Goal: Book appointment/travel/reservation

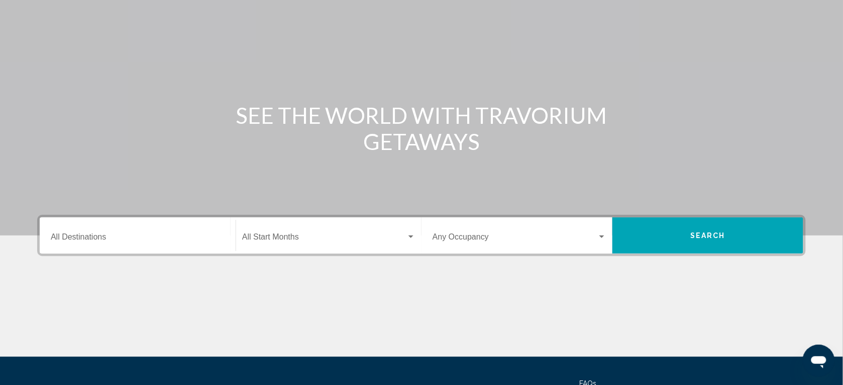
scroll to position [161, 0]
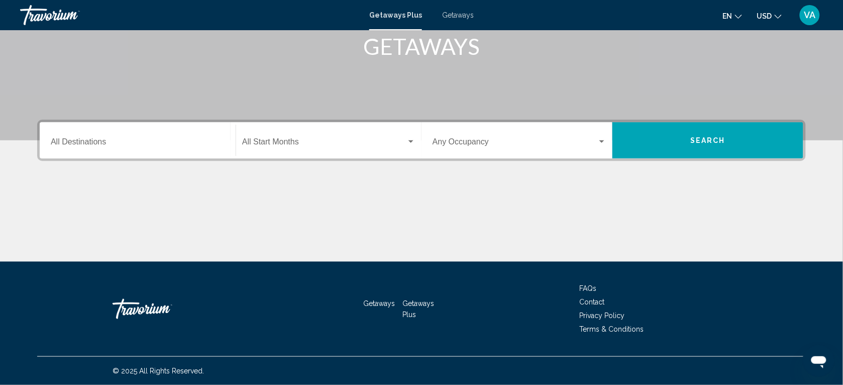
click at [116, 142] on input "Destination All Destinations" at bounding box center [138, 143] width 174 height 9
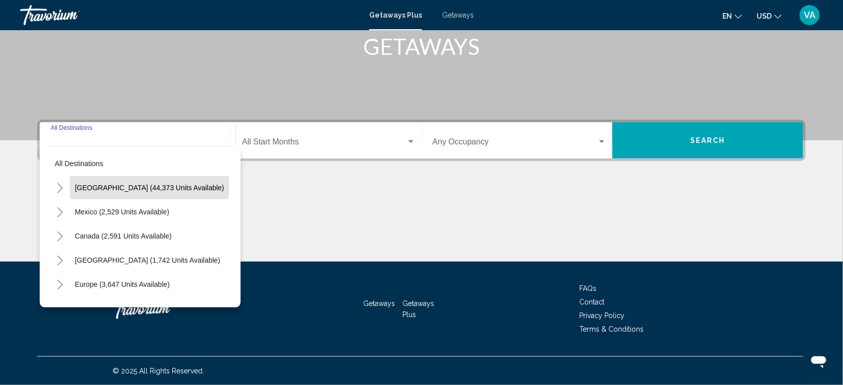
click at [115, 188] on span "[GEOGRAPHIC_DATA] (44,373 units available)" at bounding box center [149, 187] width 149 height 8
type input "**********"
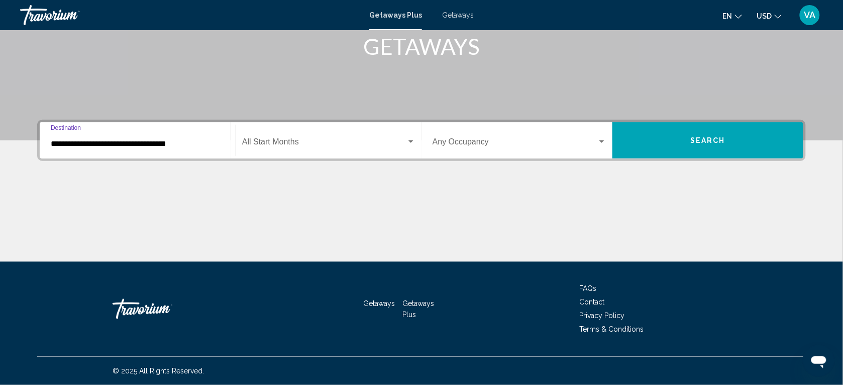
click at [289, 139] on span "Search widget" at bounding box center [324, 143] width 164 height 9
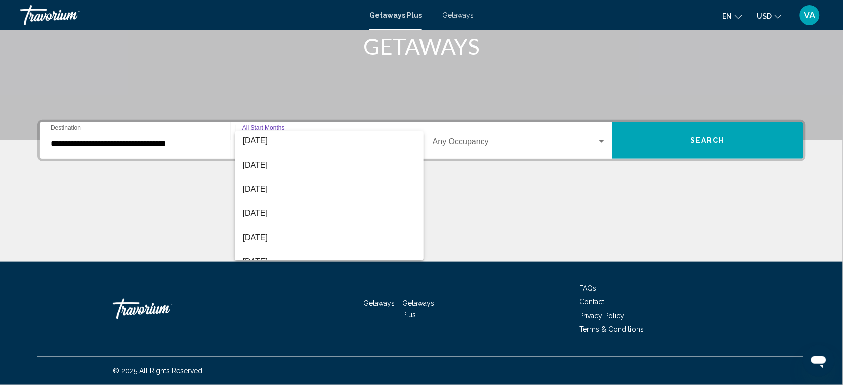
scroll to position [126, 0]
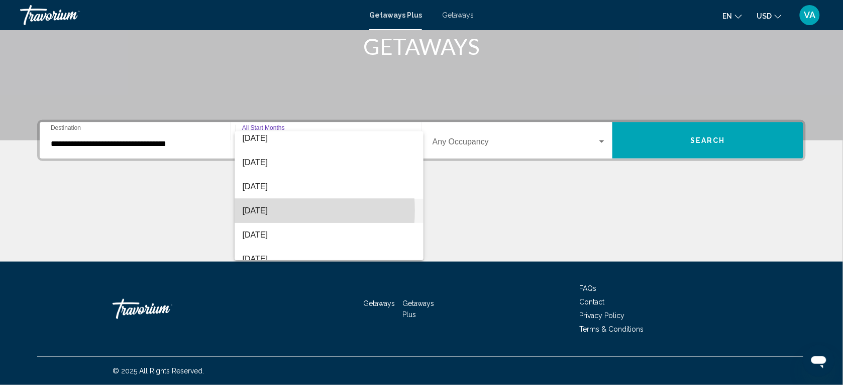
click at [256, 210] on span "[DATE]" at bounding box center [329, 211] width 173 height 24
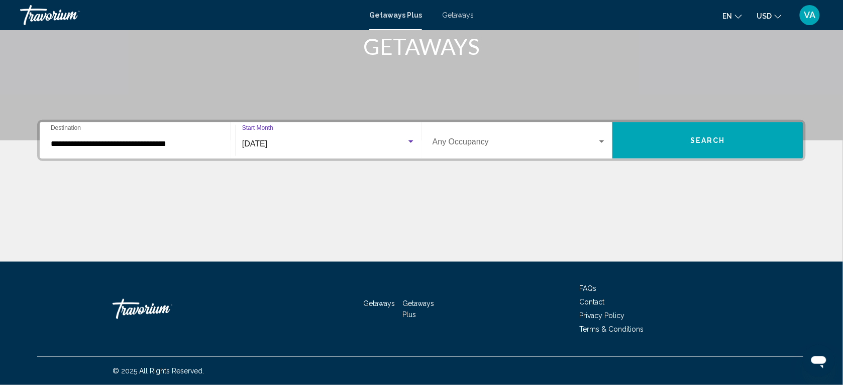
click at [461, 144] on span "Search widget" at bounding box center [515, 143] width 165 height 9
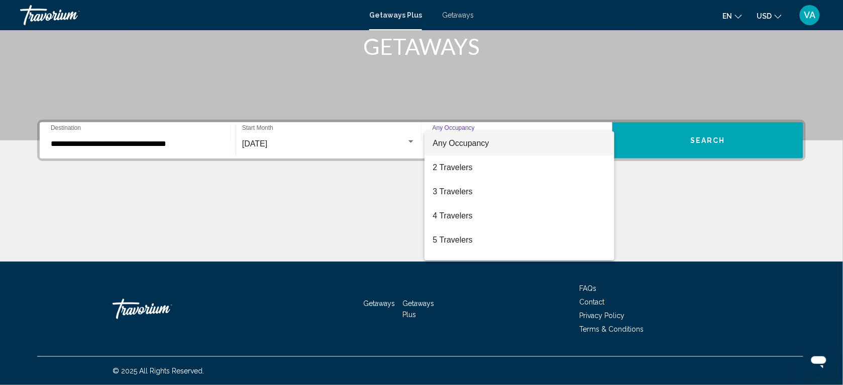
click at [107, 144] on div at bounding box center [421, 192] width 843 height 385
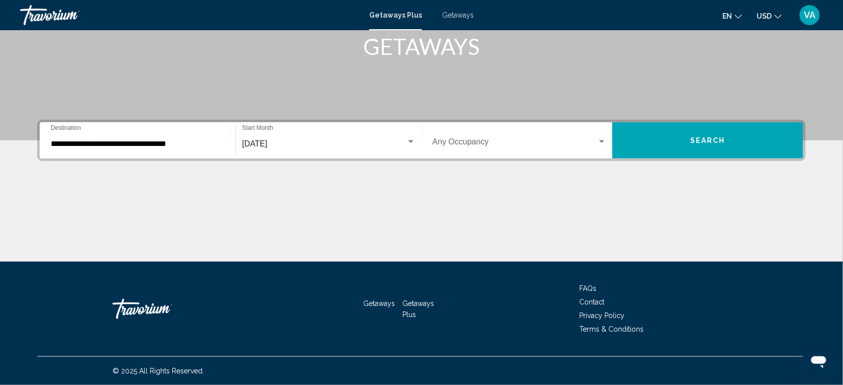
click at [183, 142] on input "**********" at bounding box center [138, 143] width 174 height 9
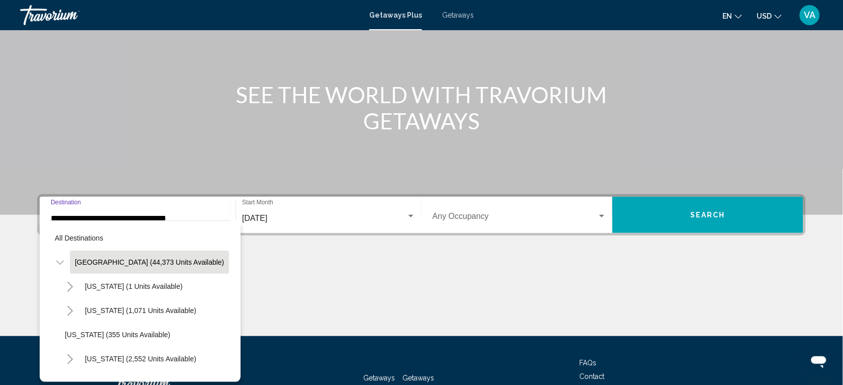
scroll to position [0, 0]
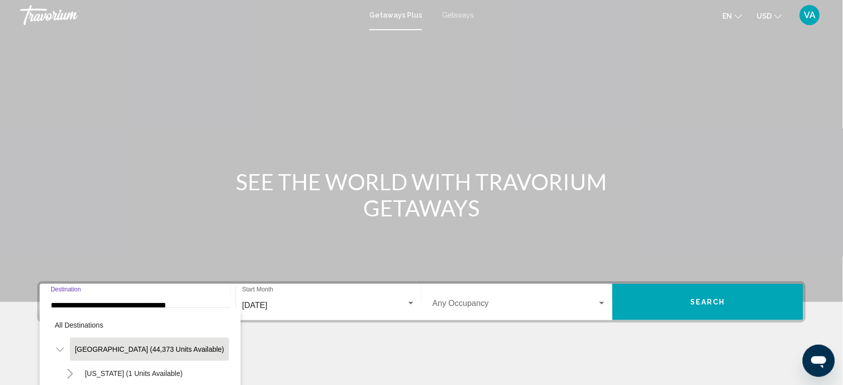
click at [187, 301] on input "**********" at bounding box center [138, 305] width 174 height 9
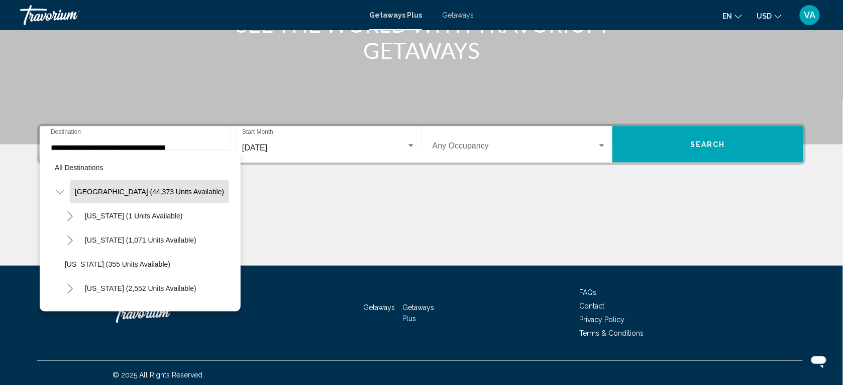
drag, startPoint x: 187, startPoint y: 141, endPoint x: 176, endPoint y: 147, distance: 12.6
click at [176, 147] on div "**********" at bounding box center [138, 145] width 174 height 32
click at [78, 169] on span "All destinations" at bounding box center [79, 167] width 49 height 8
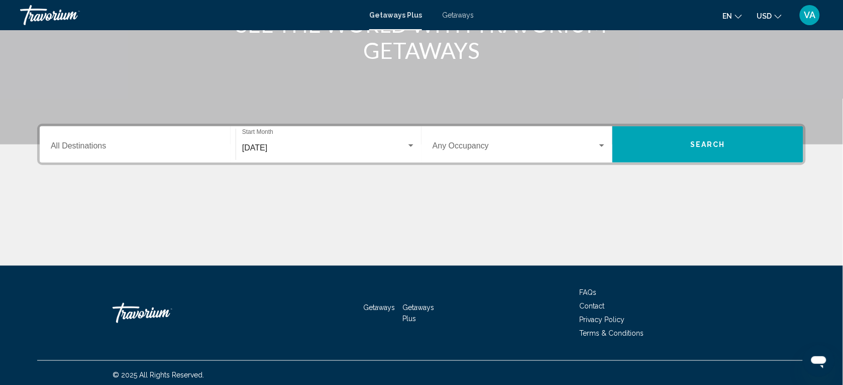
scroll to position [161, 0]
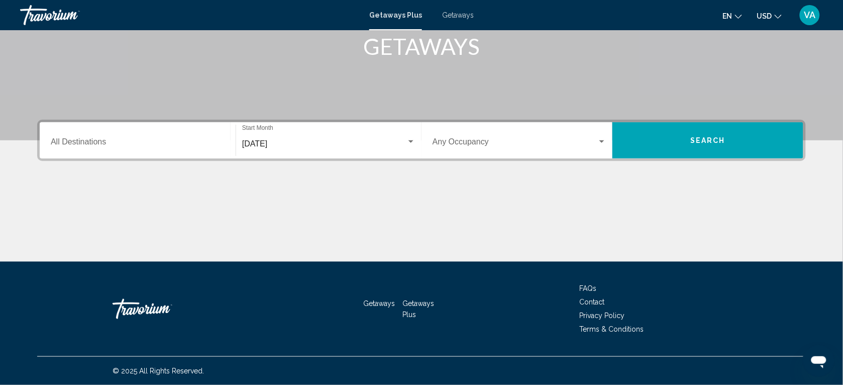
drag, startPoint x: 121, startPoint y: 136, endPoint x: 114, endPoint y: 142, distance: 9.6
click at [114, 142] on div "Destination All Destinations" at bounding box center [138, 141] width 174 height 32
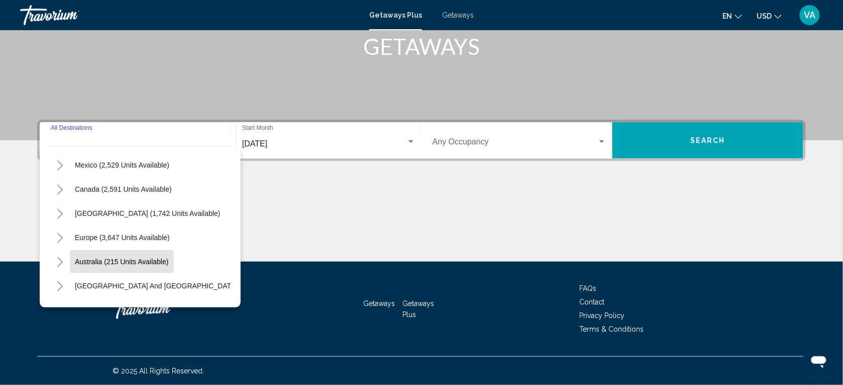
scroll to position [1035, 0]
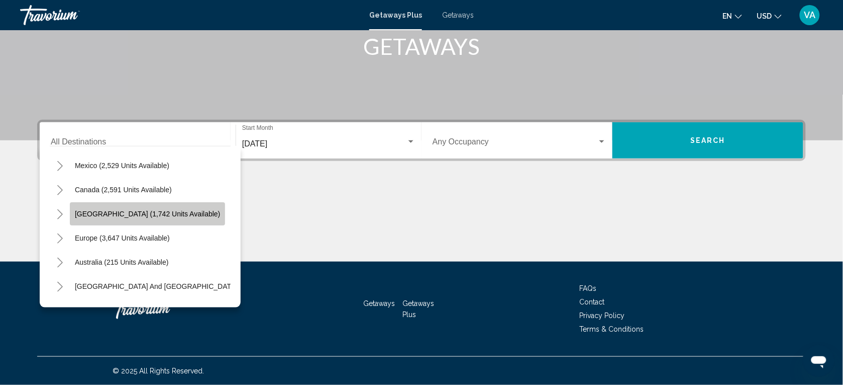
click at [117, 207] on button "[GEOGRAPHIC_DATA] (1,742 units available)" at bounding box center [147, 213] width 155 height 23
type input "**********"
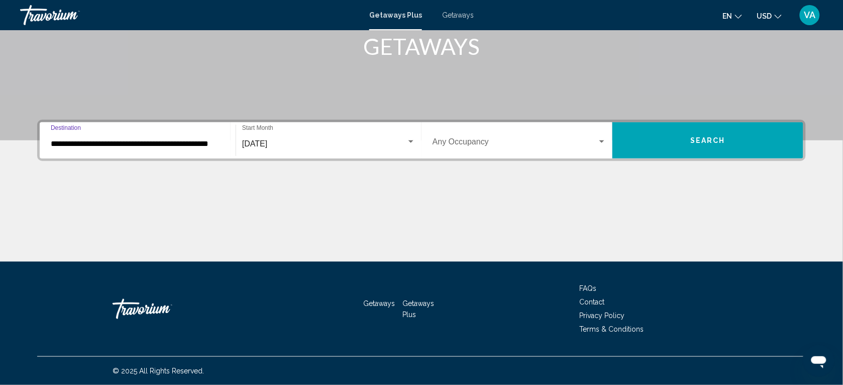
click at [503, 147] on span "Search widget" at bounding box center [515, 143] width 165 height 9
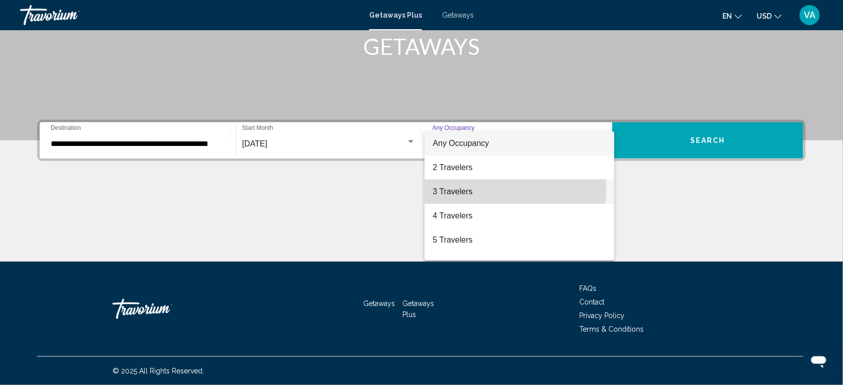
click at [501, 187] on span "3 Travelers" at bounding box center [520, 191] width 174 height 24
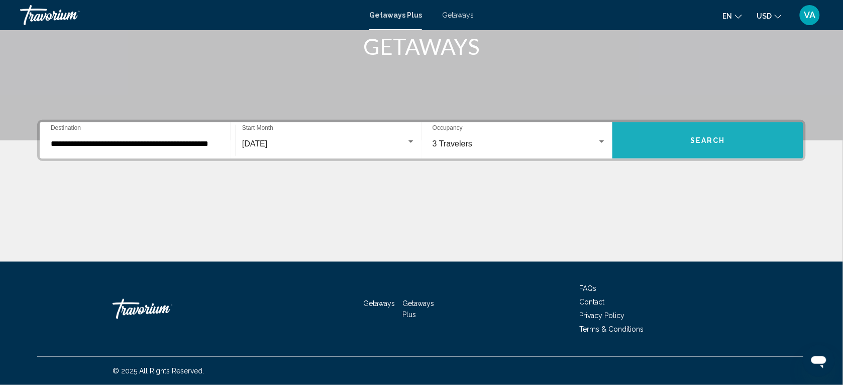
click at [724, 138] on span "Search" at bounding box center [708, 141] width 35 height 8
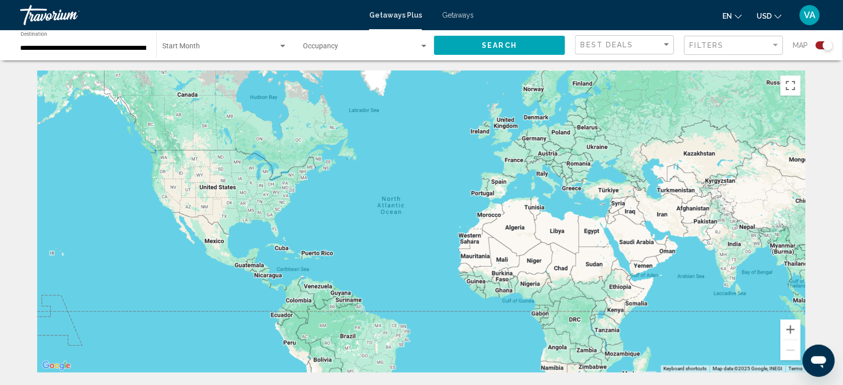
click at [240, 44] on span "Search widget" at bounding box center [220, 48] width 116 height 8
click at [239, 53] on span "All Start Months" at bounding box center [224, 48] width 125 height 21
click at [130, 48] on input "**********" at bounding box center [84, 48] width 126 height 8
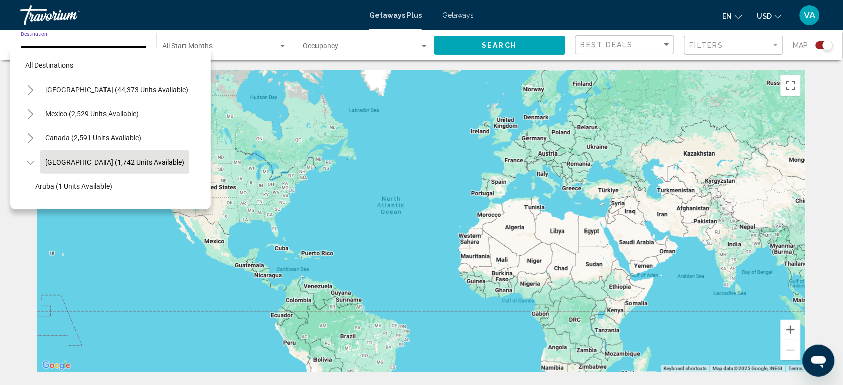
scroll to position [40, 18]
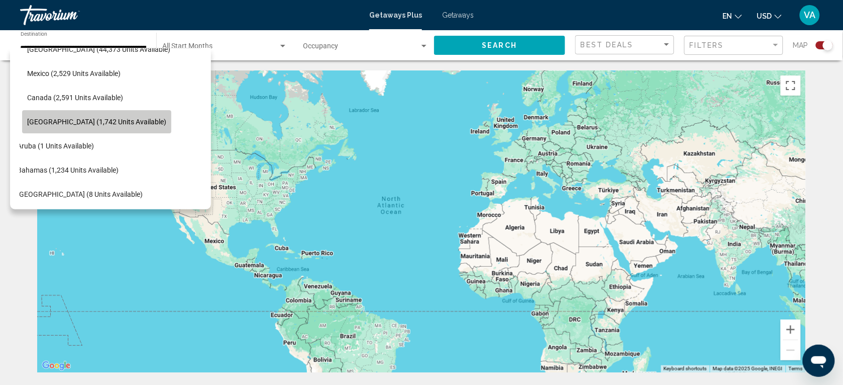
click at [132, 118] on span "[GEOGRAPHIC_DATA] (1,742 units available)" at bounding box center [96, 122] width 139 height 8
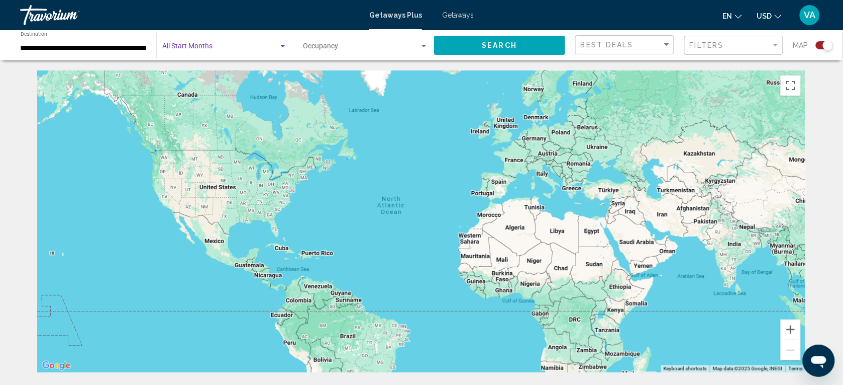
click at [284, 48] on div "Search widget" at bounding box center [282, 46] width 9 height 8
click at [284, 48] on span "All Start Months" at bounding box center [224, 48] width 125 height 21
click at [468, 43] on button "Search" at bounding box center [499, 45] width 131 height 19
click at [793, 329] on button "Zoom in" at bounding box center [791, 329] width 20 height 20
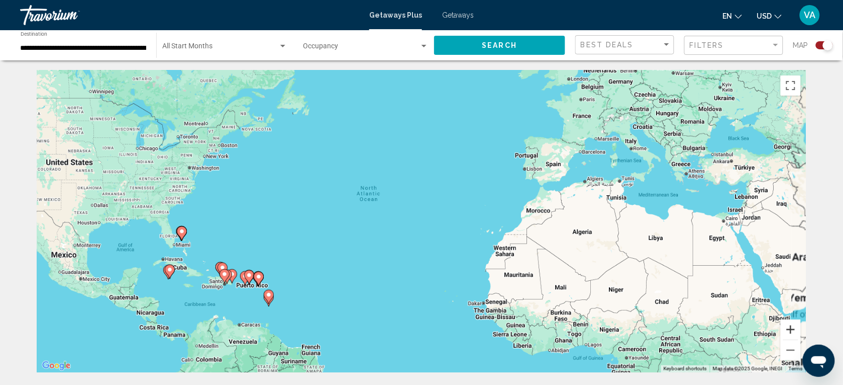
click at [793, 329] on button "Zoom in" at bounding box center [791, 329] width 20 height 20
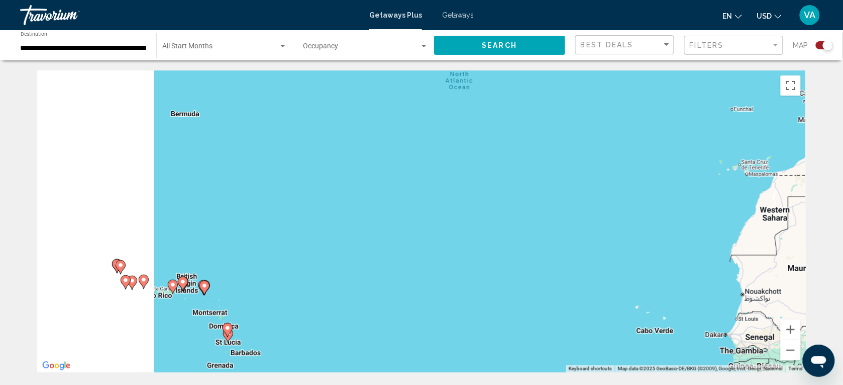
drag, startPoint x: 382, startPoint y: 254, endPoint x: 630, endPoint y: 129, distance: 277.4
click at [630, 129] on div "To activate drag with keyboard, press Alt + Enter. Once in keyboard drag state,…" at bounding box center [421, 221] width 769 height 302
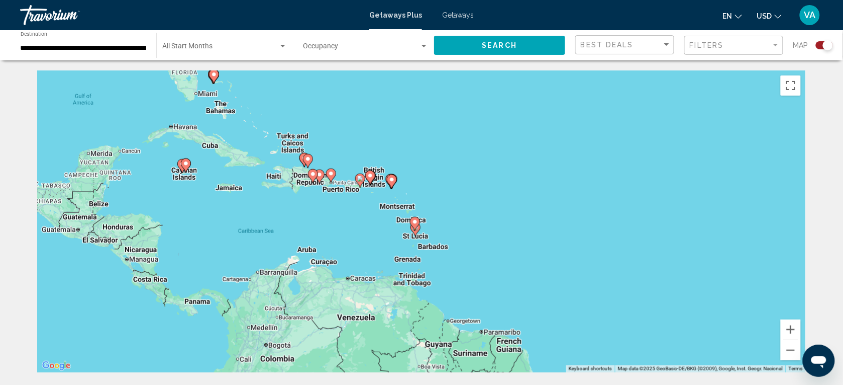
drag, startPoint x: 460, startPoint y: 212, endPoint x: 510, endPoint y: 182, distance: 58.1
click at [510, 182] on div "To activate drag with keyboard, press Alt + Enter. Once in keyboard drag state,…" at bounding box center [421, 221] width 769 height 302
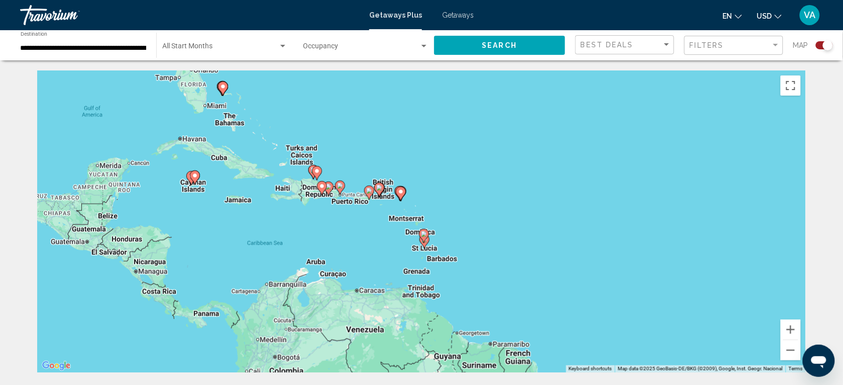
drag, startPoint x: 255, startPoint y: 195, endPoint x: 255, endPoint y: 217, distance: 22.1
click at [255, 217] on div "To activate drag with keyboard, press Alt + Enter. Once in keyboard drag state,…" at bounding box center [421, 221] width 769 height 302
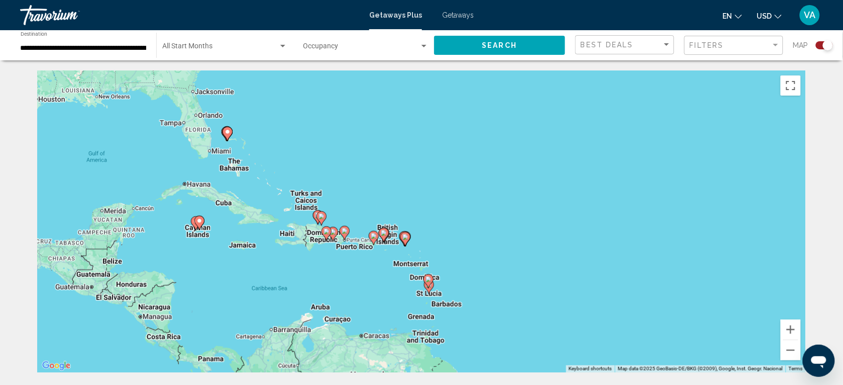
drag, startPoint x: 242, startPoint y: 130, endPoint x: 247, endPoint y: 179, distance: 49.5
click at [247, 179] on div "To activate drag with keyboard, press Alt + Enter. Once in keyboard drag state,…" at bounding box center [421, 221] width 769 height 302
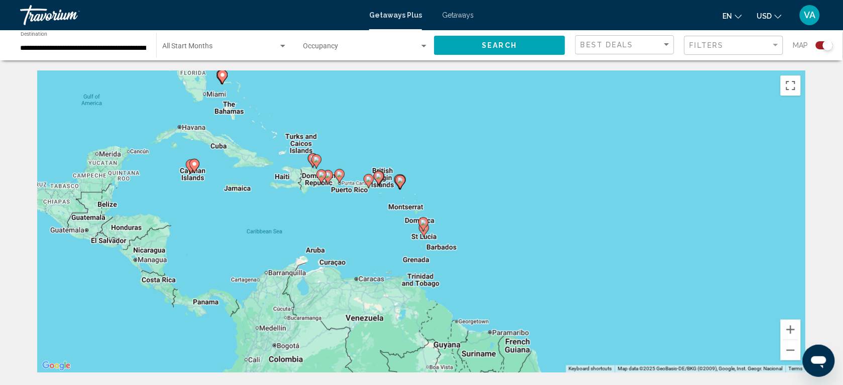
drag, startPoint x: 262, startPoint y: 197, endPoint x: 252, endPoint y: 119, distance: 78.1
click at [252, 119] on div "To activate drag with keyboard, press Alt + Enter. Once in keyboard drag state,…" at bounding box center [421, 221] width 769 height 302
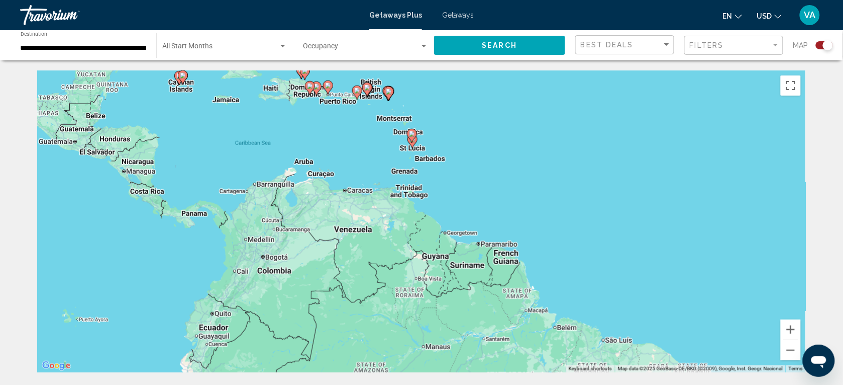
drag, startPoint x: 342, startPoint y: 222, endPoint x: 332, endPoint y: 159, distance: 63.5
click at [332, 159] on div "To activate drag with keyboard, press Alt + Enter. Once in keyboard drag state,…" at bounding box center [421, 221] width 769 height 302
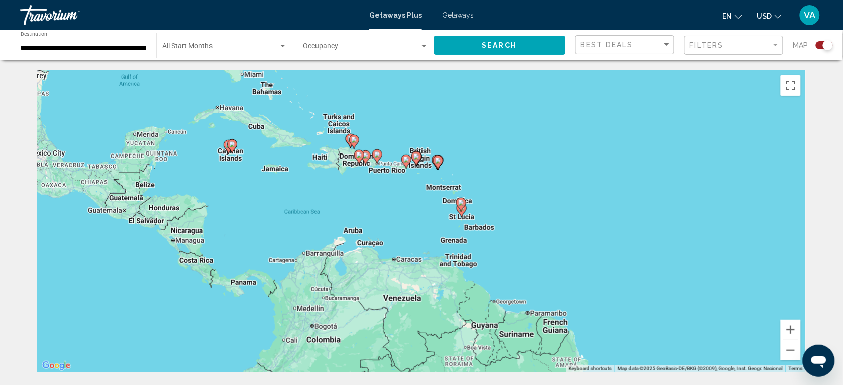
drag, startPoint x: 227, startPoint y: 103, endPoint x: 311, endPoint y: 222, distance: 145.3
click at [311, 223] on div "To activate drag with keyboard, press Alt + Enter. Once in keyboard drag state,…" at bounding box center [421, 221] width 769 height 302
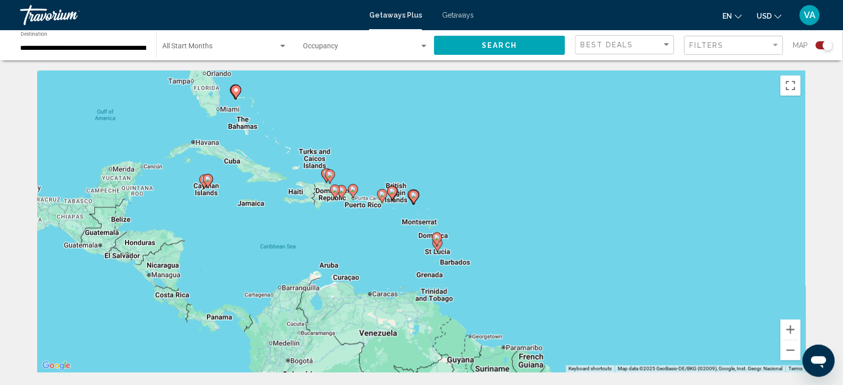
drag, startPoint x: 373, startPoint y: 217, endPoint x: 287, endPoint y: 189, distance: 90.8
click at [287, 189] on div "To activate drag with keyboard, press Alt + Enter. Once in keyboard drag state,…" at bounding box center [421, 221] width 769 height 302
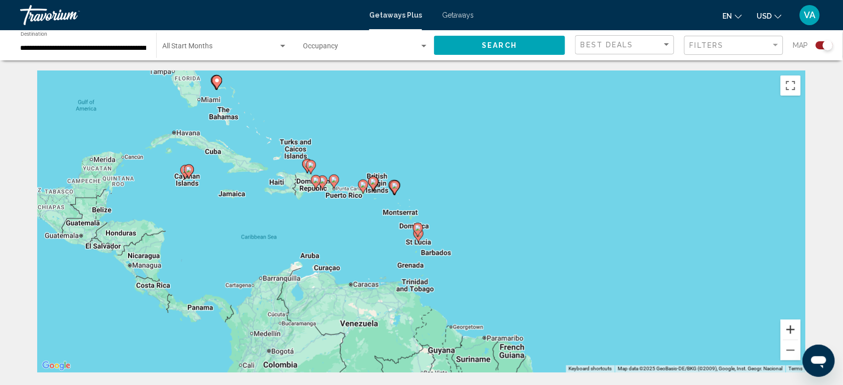
click at [790, 326] on button "Zoom in" at bounding box center [791, 329] width 20 height 20
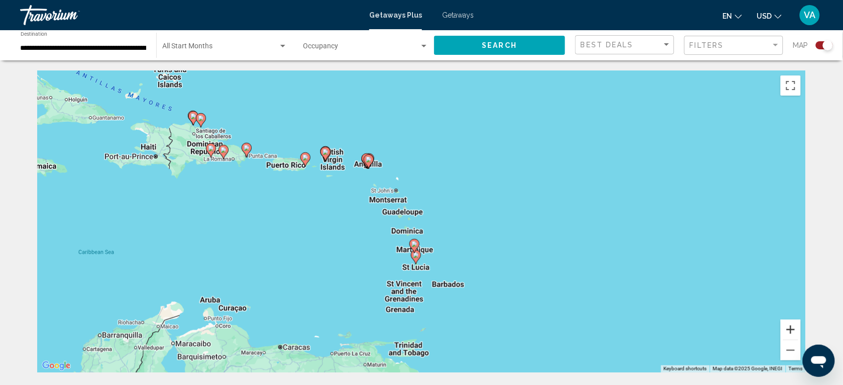
click at [790, 326] on button "Zoom in" at bounding box center [791, 329] width 20 height 20
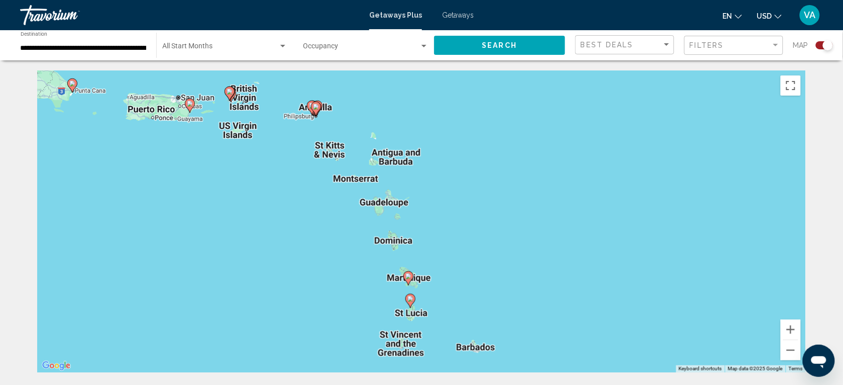
click at [414, 303] on icon "Main content" at bounding box center [411, 301] width 10 height 14
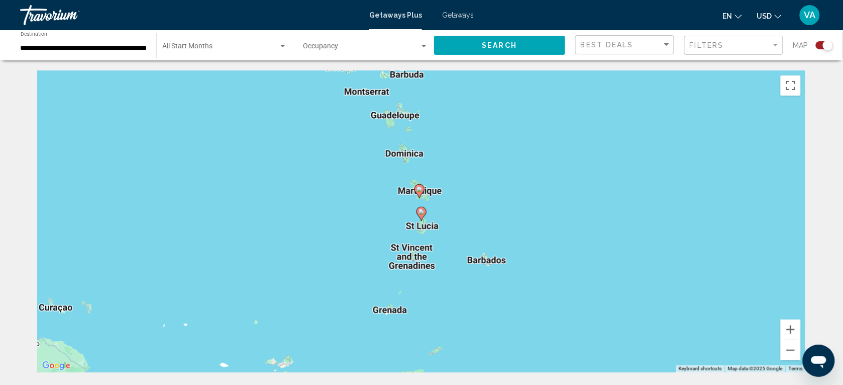
click at [421, 211] on image "Main content" at bounding box center [422, 212] width 6 height 6
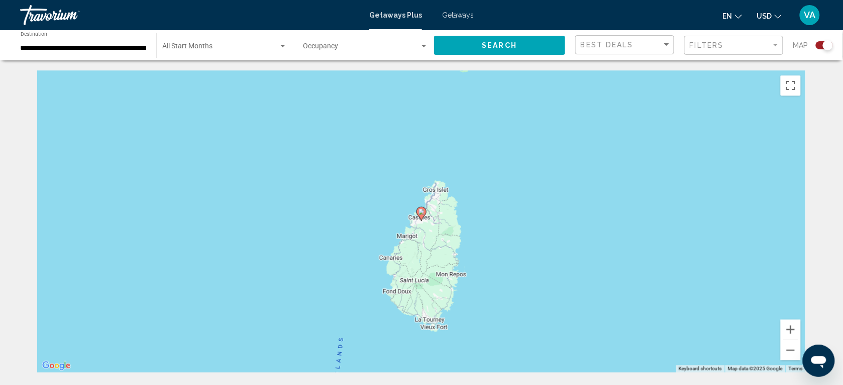
click at [418, 213] on icon "Main content" at bounding box center [421, 213] width 9 height 13
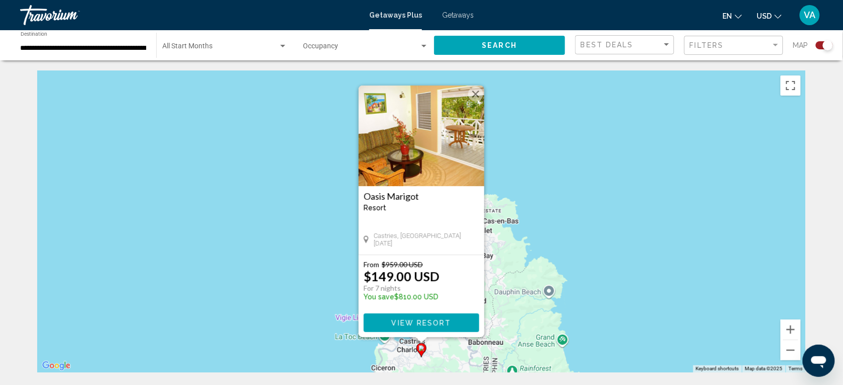
click at [473, 93] on button "Close" at bounding box center [475, 93] width 15 height 15
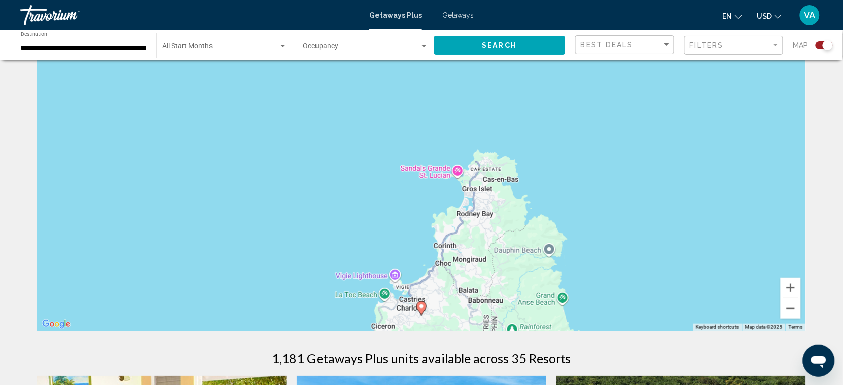
scroll to position [63, 0]
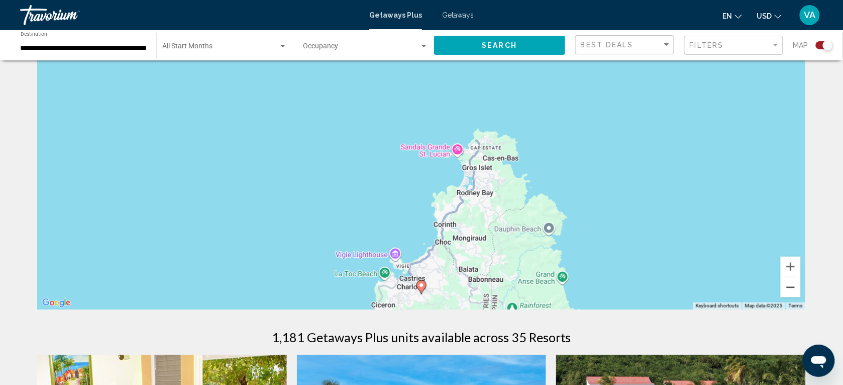
click at [790, 281] on button "Zoom out" at bounding box center [791, 287] width 20 height 20
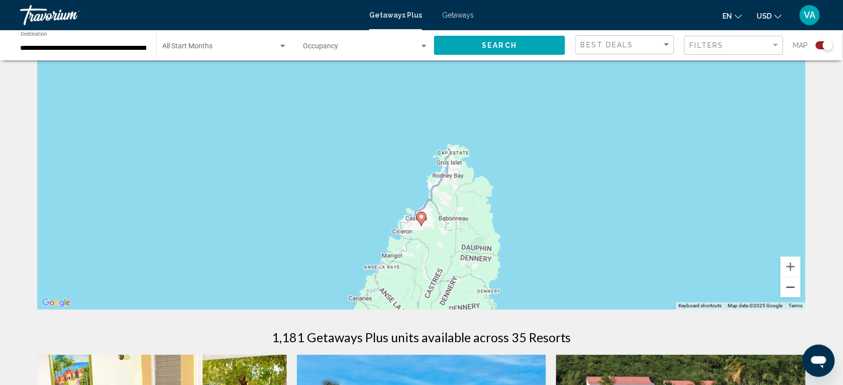
click at [790, 281] on button "Zoom out" at bounding box center [791, 287] width 20 height 20
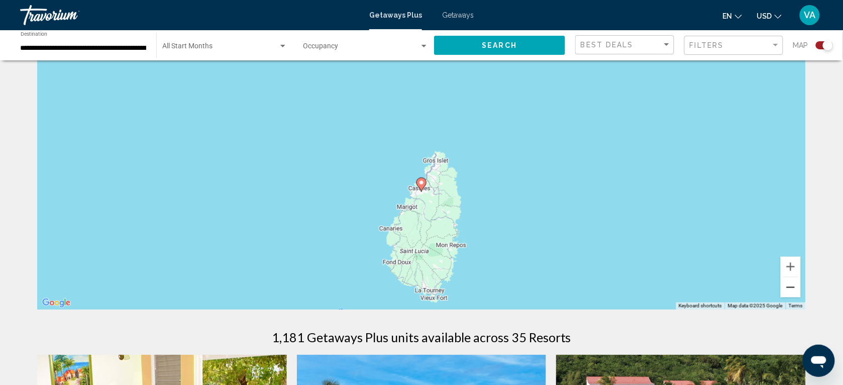
click at [790, 281] on button "Zoom out" at bounding box center [791, 287] width 20 height 20
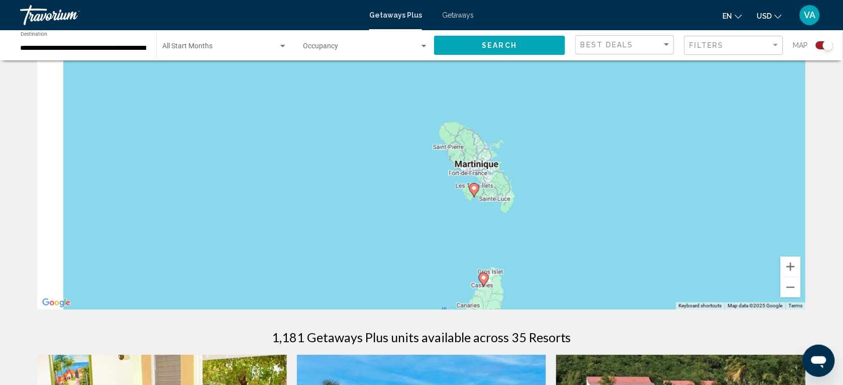
drag, startPoint x: 508, startPoint y: 164, endPoint x: 584, endPoint y: 284, distance: 142.5
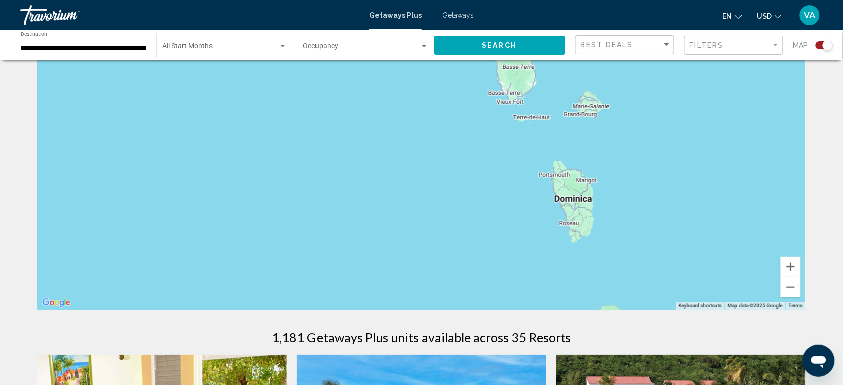
drag, startPoint x: 554, startPoint y: 167, endPoint x: 694, endPoint y: 318, distance: 205.6
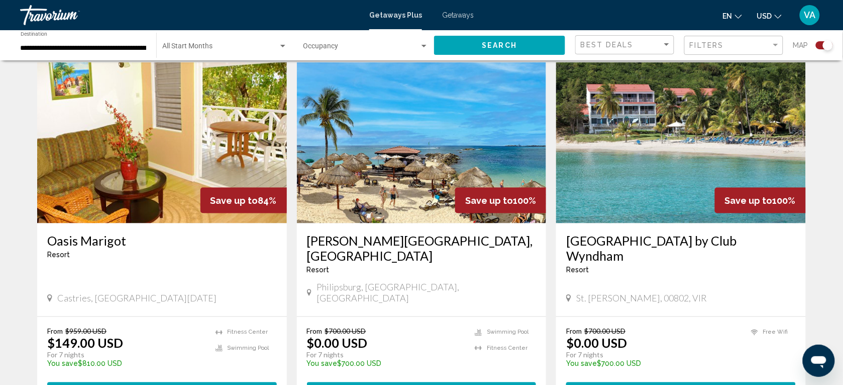
scroll to position [377, 0]
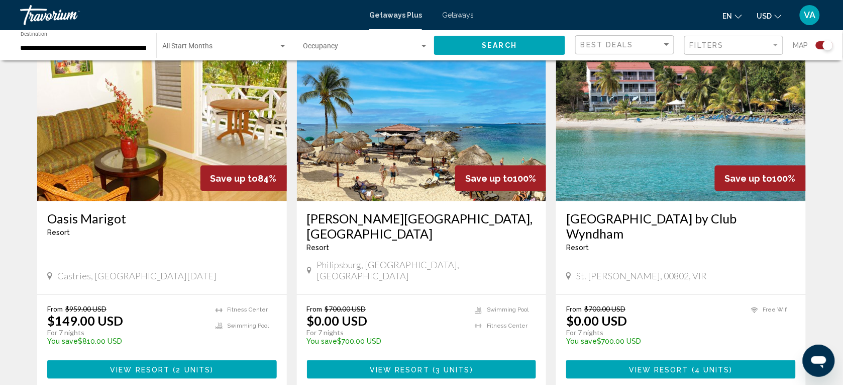
click at [375, 332] on div "From $700.00 USD $0.00 USD For 7 nights You save $700.00 USD temp 1 Swimming Po…" at bounding box center [422, 342] width 250 height 94
click at [380, 365] on span "View Resort" at bounding box center [400, 369] width 60 height 8
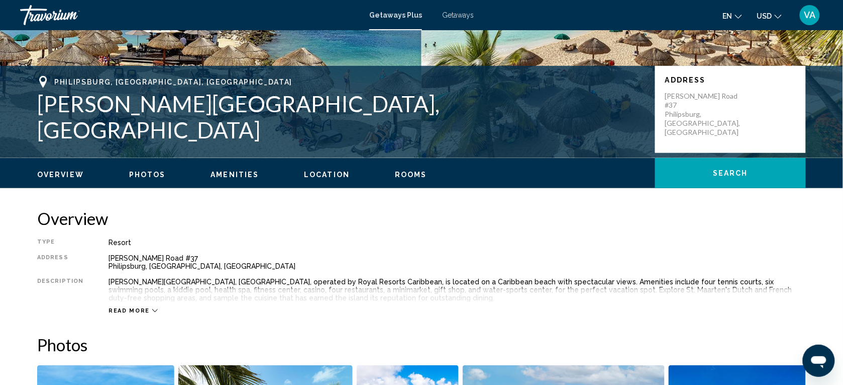
scroll to position [314, 0]
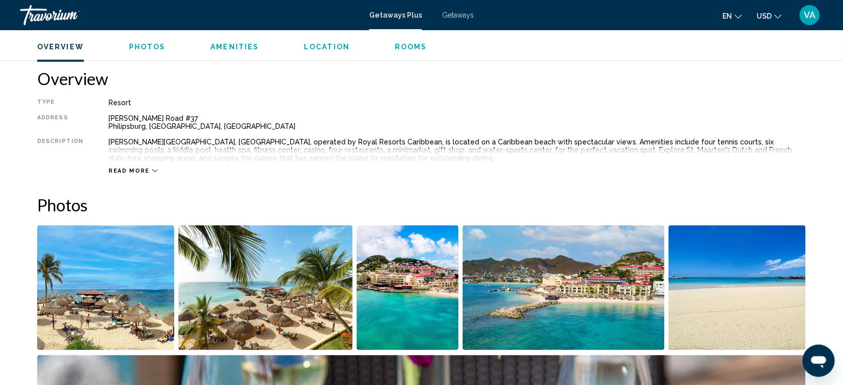
click at [132, 169] on span "Read more" at bounding box center [129, 170] width 41 height 7
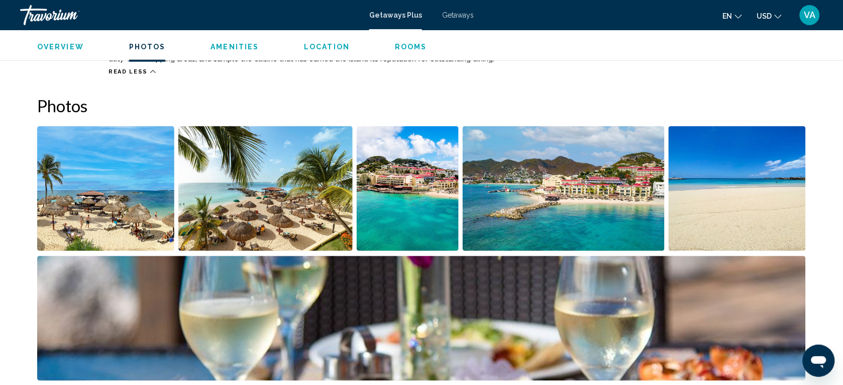
scroll to position [440, 0]
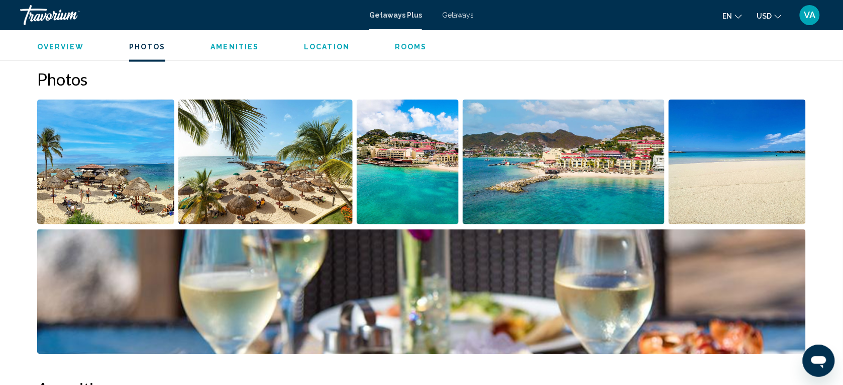
click at [127, 142] on img "Open full-screen image slider" at bounding box center [105, 162] width 137 height 125
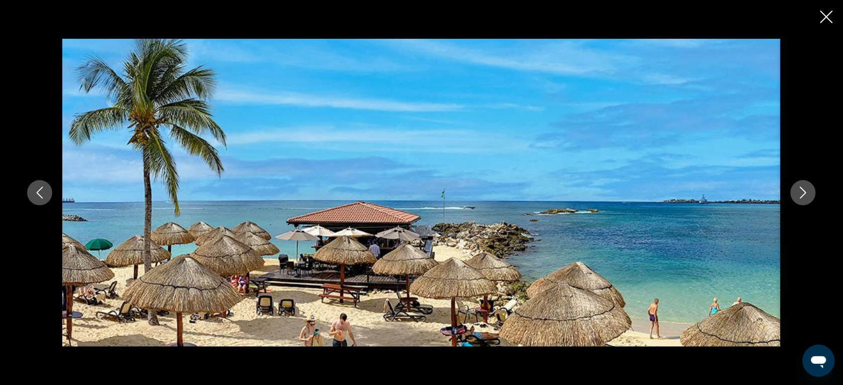
click at [805, 190] on icon "Next image" at bounding box center [804, 192] width 7 height 12
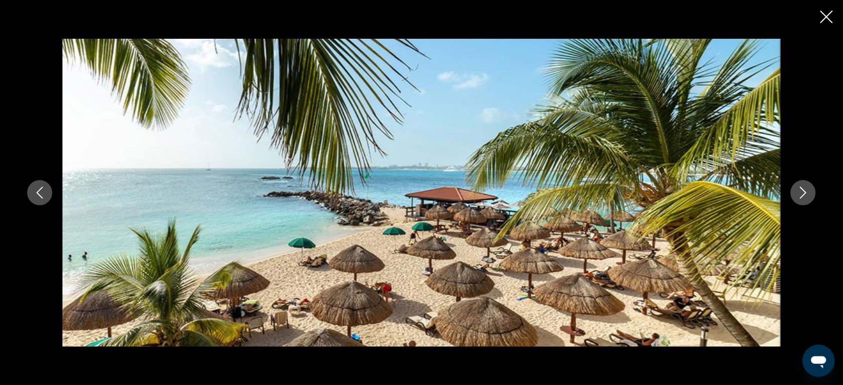
click at [805, 190] on icon "Next image" at bounding box center [804, 192] width 7 height 12
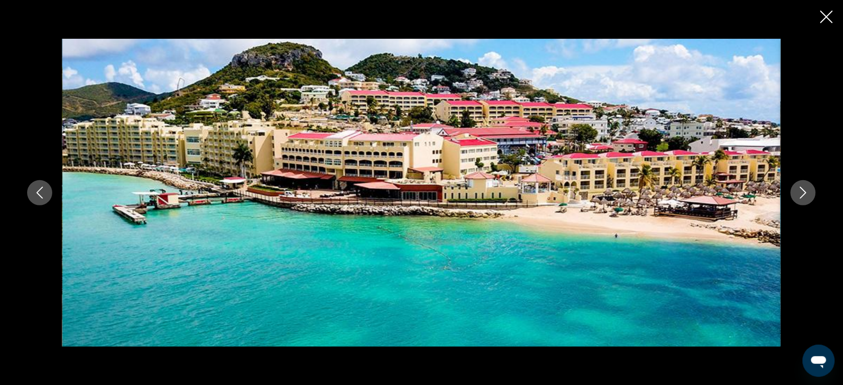
click at [805, 190] on icon "Next image" at bounding box center [804, 192] width 7 height 12
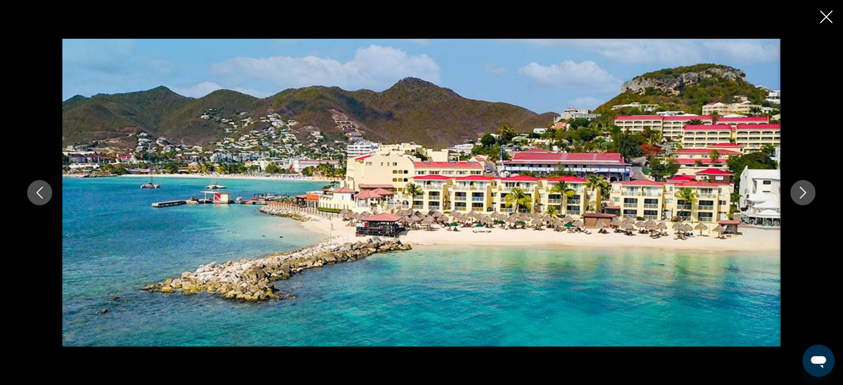
click at [805, 190] on icon "Next image" at bounding box center [804, 192] width 7 height 12
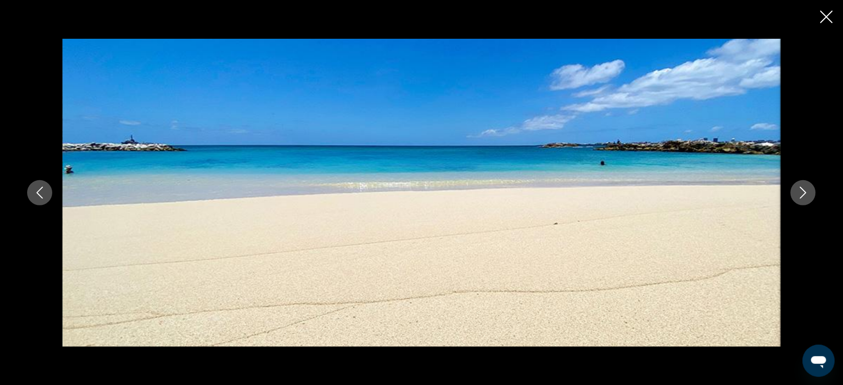
click at [805, 190] on icon "Next image" at bounding box center [804, 192] width 7 height 12
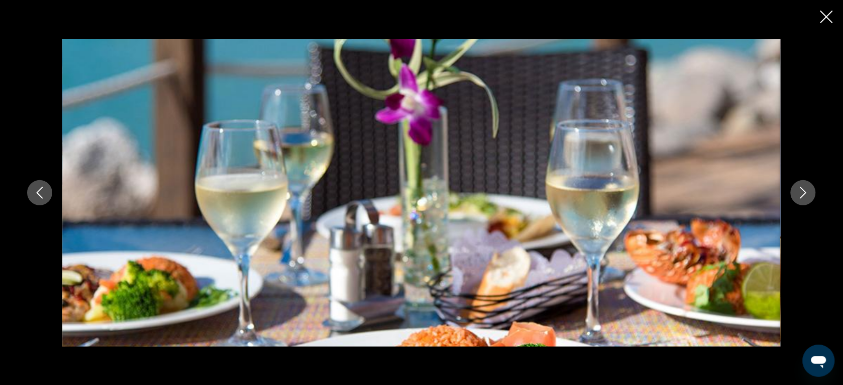
click at [805, 190] on icon "Next image" at bounding box center [804, 192] width 7 height 12
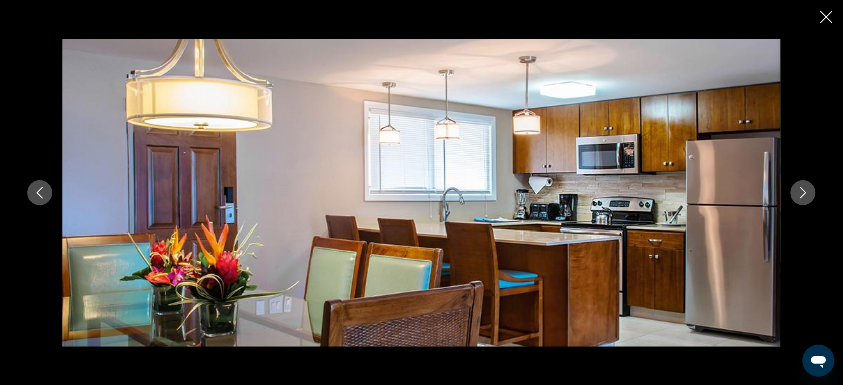
click at [805, 190] on icon "Next image" at bounding box center [804, 192] width 7 height 12
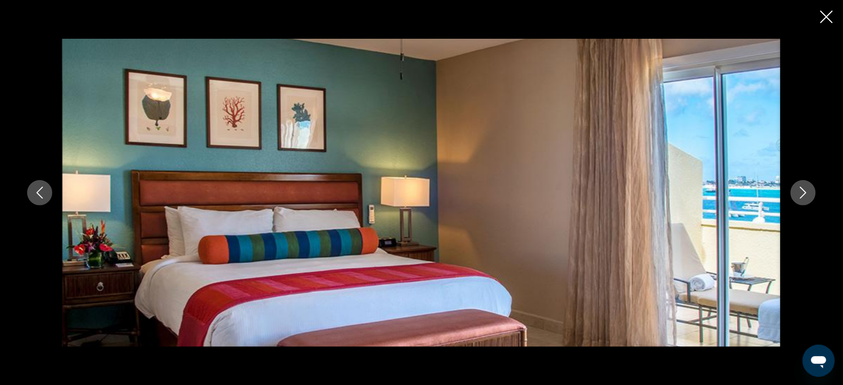
click at [805, 190] on icon "Next image" at bounding box center [804, 192] width 7 height 12
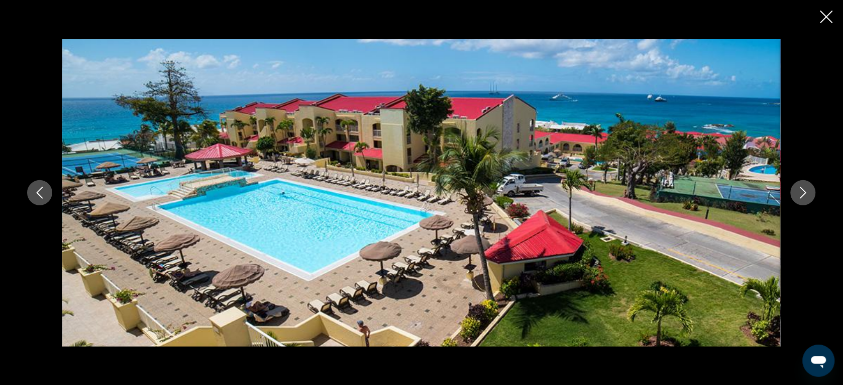
click at [805, 190] on icon "Next image" at bounding box center [804, 192] width 7 height 12
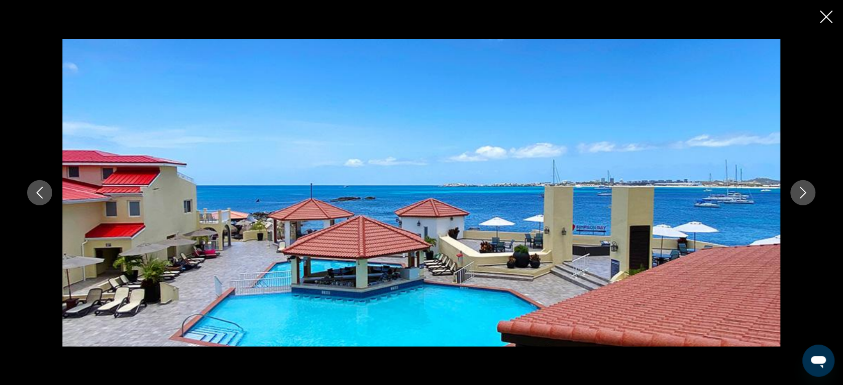
click at [805, 190] on icon "Next image" at bounding box center [804, 192] width 7 height 12
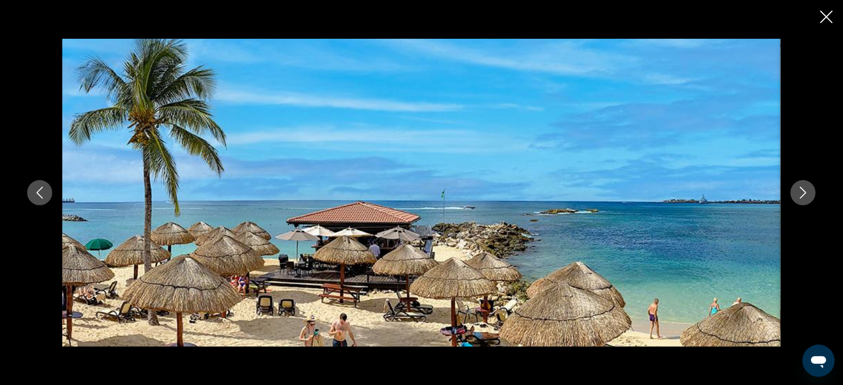
click at [805, 190] on icon "Next image" at bounding box center [804, 192] width 7 height 12
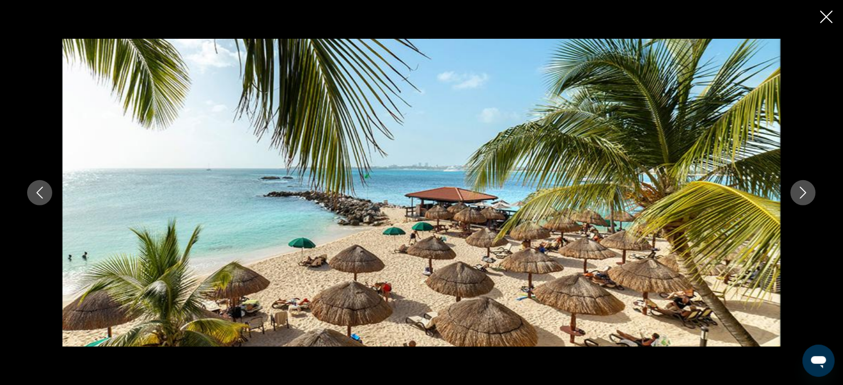
click at [821, 11] on icon "Close slideshow" at bounding box center [827, 17] width 13 height 13
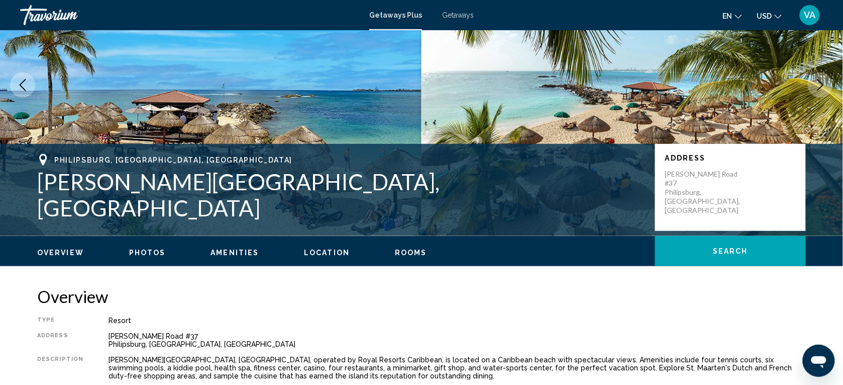
scroll to position [0, 0]
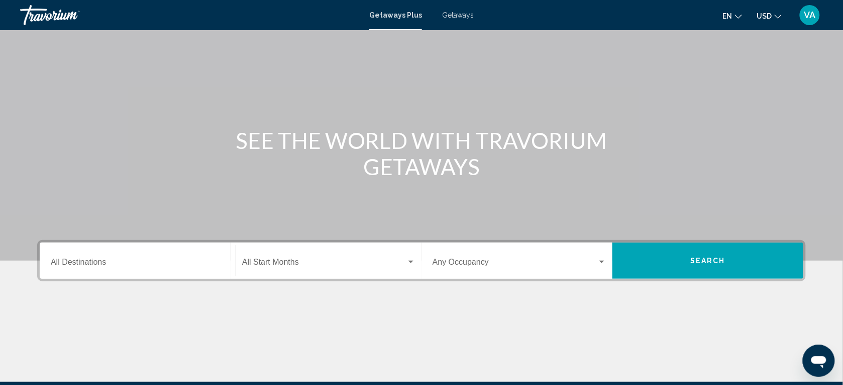
scroll to position [63, 0]
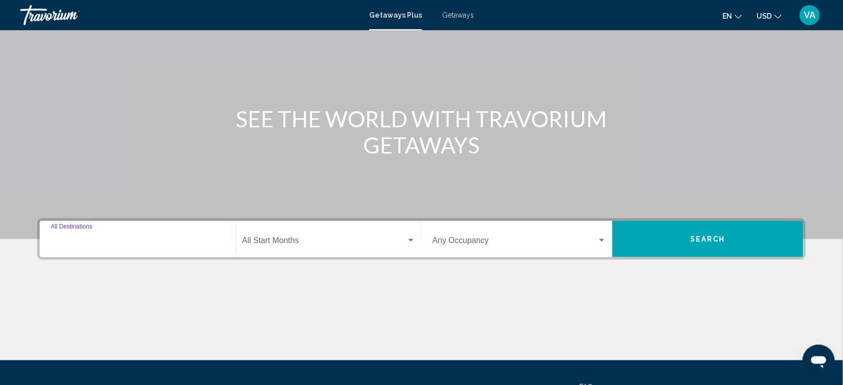
click at [111, 238] on input "Destination All Destinations" at bounding box center [138, 242] width 174 height 9
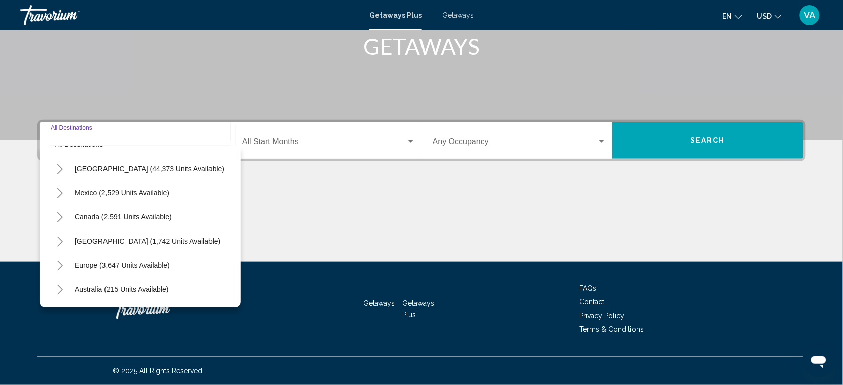
scroll to position [0, 0]
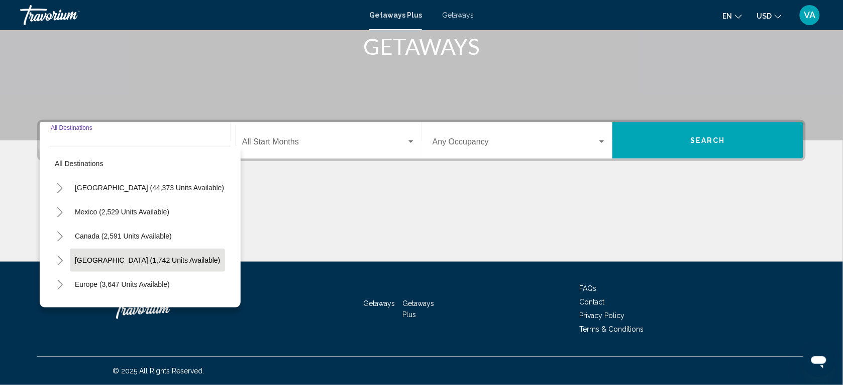
click at [120, 256] on span "[GEOGRAPHIC_DATA] (1,742 units available)" at bounding box center [147, 260] width 145 height 8
type input "**********"
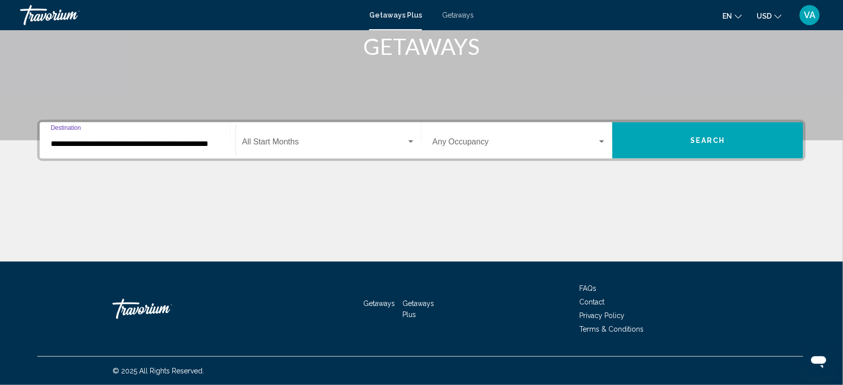
click at [283, 142] on span "Search widget" at bounding box center [324, 143] width 164 height 9
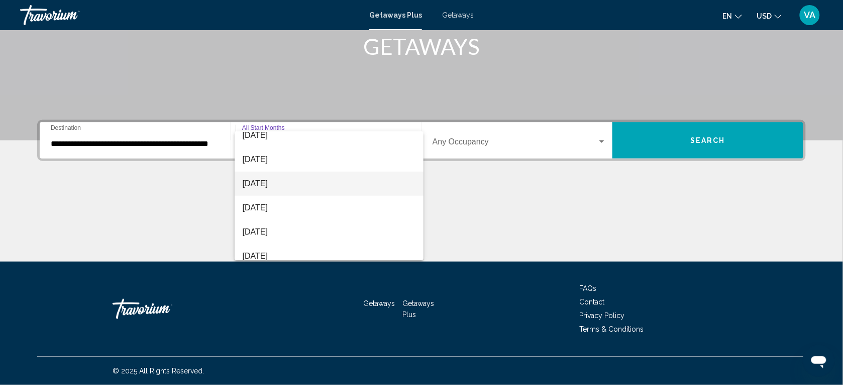
scroll to position [126, 0]
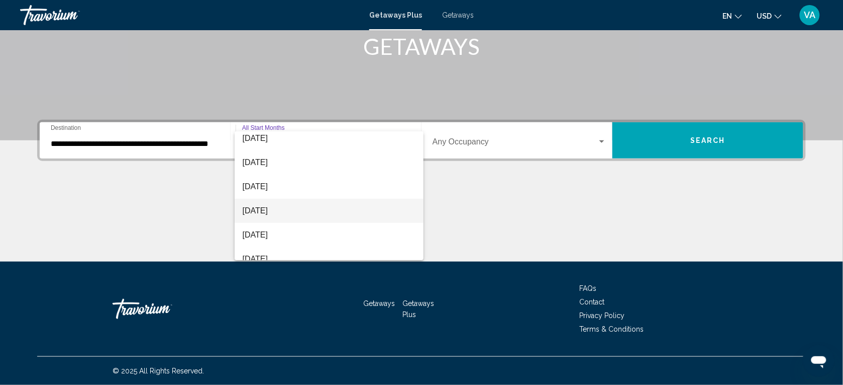
click at [288, 208] on span "[DATE]" at bounding box center [329, 211] width 173 height 24
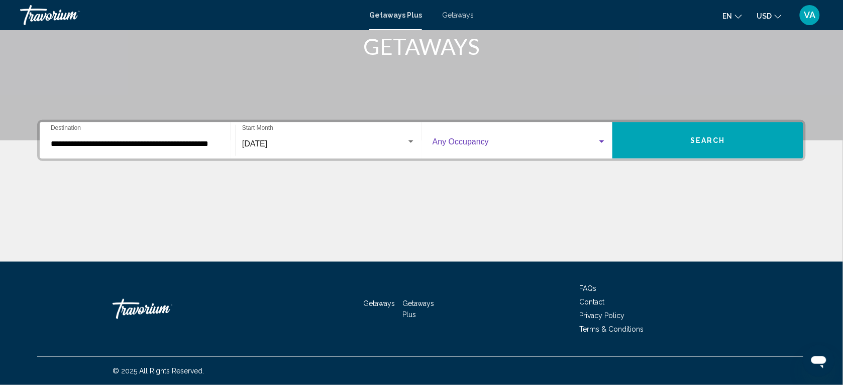
click at [508, 144] on span "Search widget" at bounding box center [515, 143] width 165 height 9
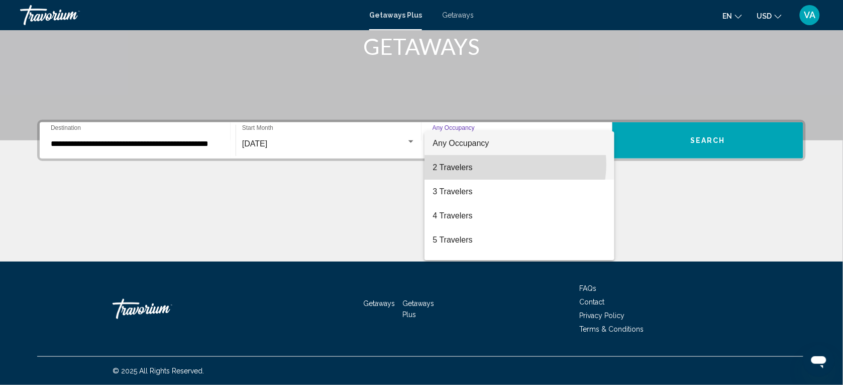
click at [508, 164] on span "2 Travelers" at bounding box center [520, 167] width 174 height 24
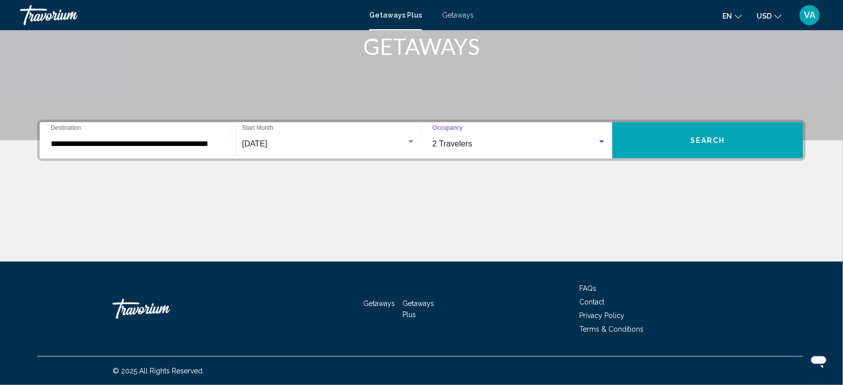
click at [659, 136] on button "Search" at bounding box center [708, 140] width 191 height 36
